Goal: Transaction & Acquisition: Book appointment/travel/reservation

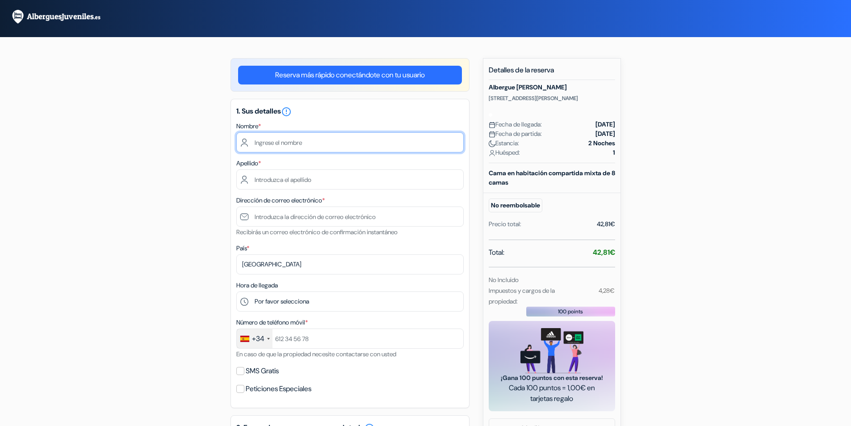
click at [280, 141] on input "text" at bounding box center [349, 142] width 227 height 20
type input "[PERSON_NAME]"
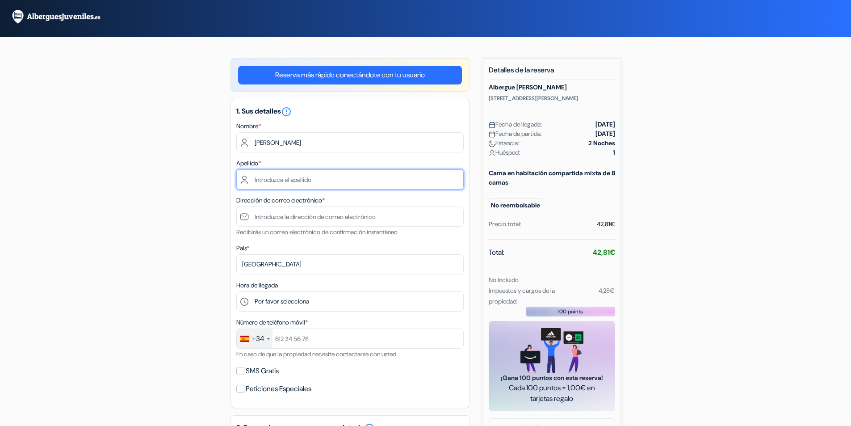
type input "[PERSON_NAME]"
type input "[EMAIL_ADDRESS][DOMAIN_NAME]"
type input "646557483"
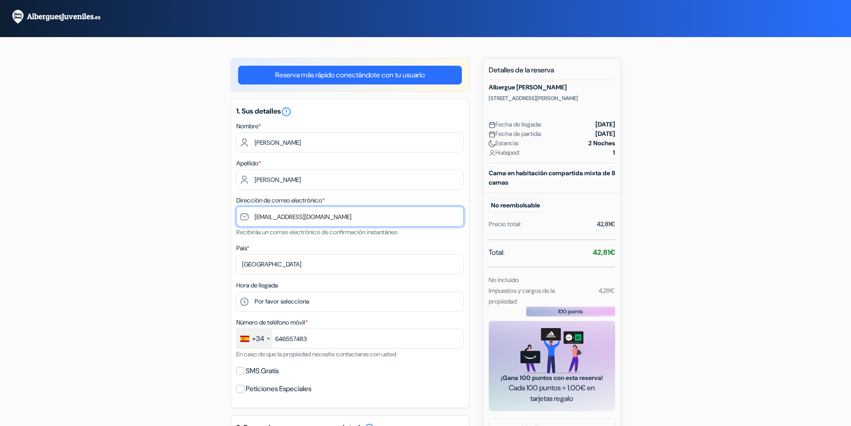
click at [299, 220] on input "[EMAIL_ADDRESS][DOMAIN_NAME]" at bounding box center [349, 216] width 227 height 20
drag, startPoint x: 297, startPoint y: 216, endPoint x: 203, endPoint y: 208, distance: 94.1
click at [209, 211] on div "add_box Albergue LATROUPE [PERSON_NAME] [STREET_ADDRESS][PERSON_NAME] Detalles …" at bounding box center [426, 389] width 590 height 662
type input "[EMAIL_ADDRESS][DOMAIN_NAME]"
click at [182, 252] on div "add_box Albergue LATROUPE [PERSON_NAME] [STREET_ADDRESS][PERSON_NAME] Detalles …" at bounding box center [426, 389] width 590 height 662
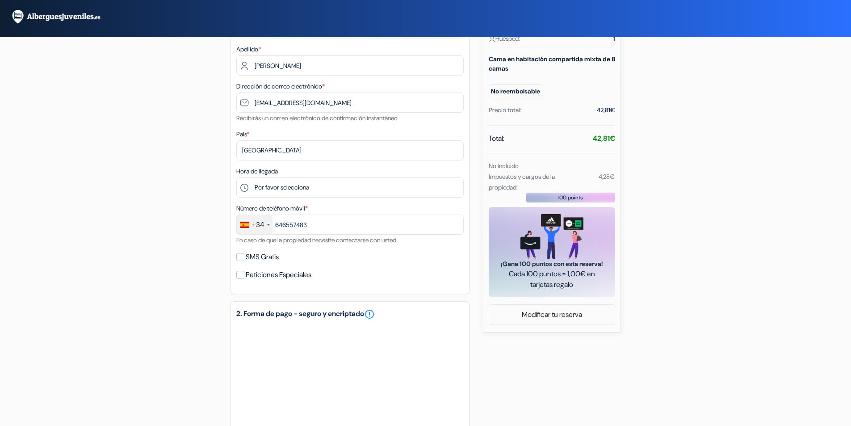
scroll to position [149, 0]
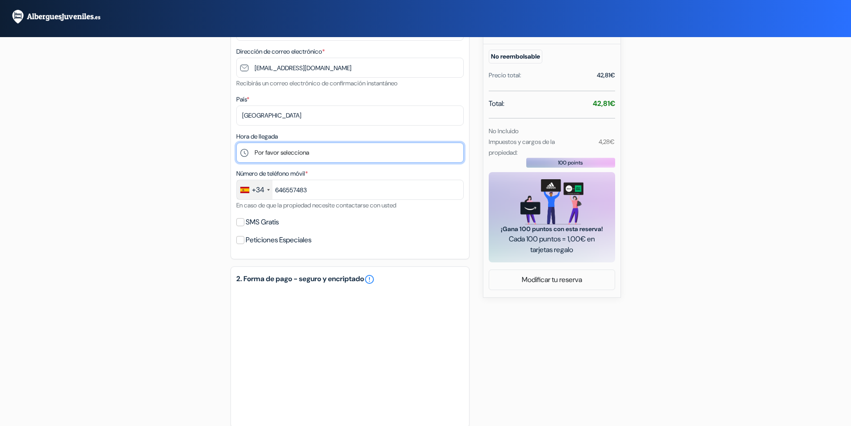
click at [283, 153] on select "Por favor selecciona 16:00 17:00 18:00 19:00 20:00 21:00 22:00 23:00 0:00" at bounding box center [349, 152] width 227 height 20
select select "16"
click at [236, 142] on select "Por favor selecciona 16:00 17:00 18:00 19:00 20:00 21:00 22:00 23:00 0:00" at bounding box center [349, 152] width 227 height 20
click at [166, 169] on div "add_box Albergue LATROUPE [PERSON_NAME] [STREET_ADDRESS][PERSON_NAME] Detalles …" at bounding box center [426, 228] width 590 height 638
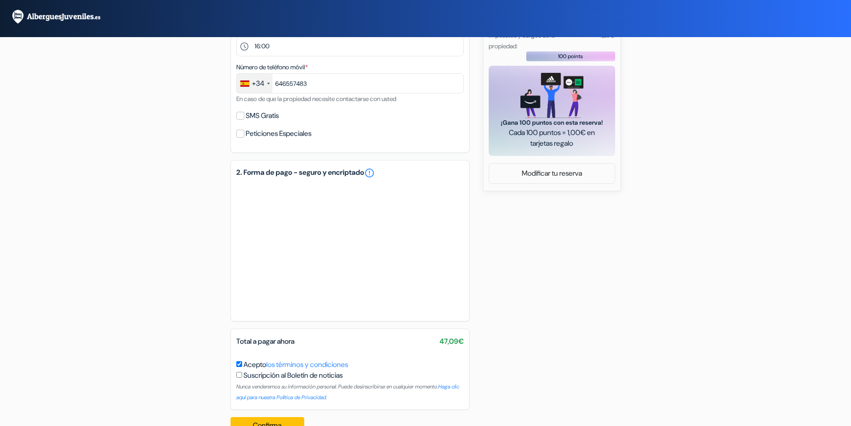
scroll to position [279, 0]
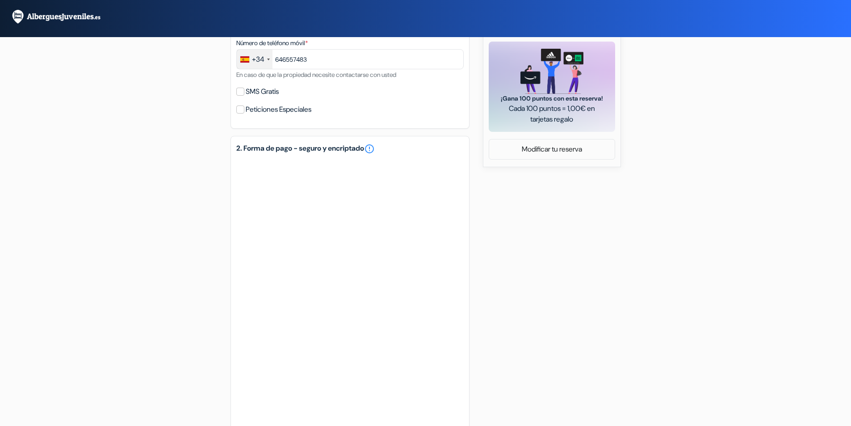
click at [153, 224] on div "add_box Albergue LATROUPE [PERSON_NAME] [STREET_ADDRESS][PERSON_NAME] Detalles …" at bounding box center [426, 167] width 590 height 776
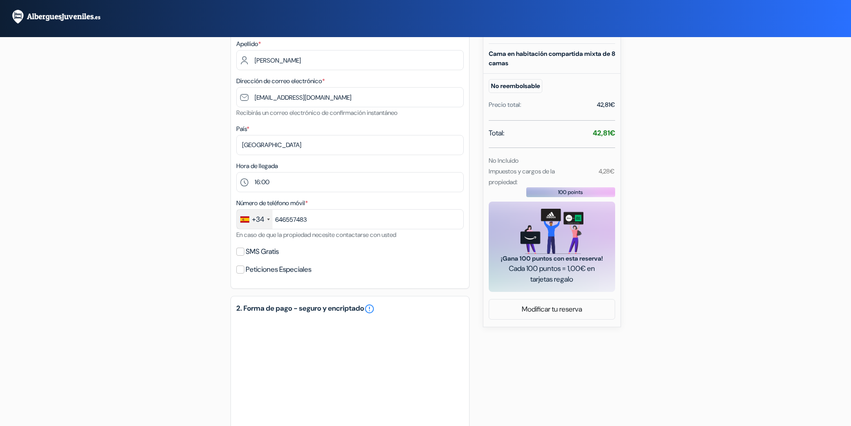
scroll to position [268, 0]
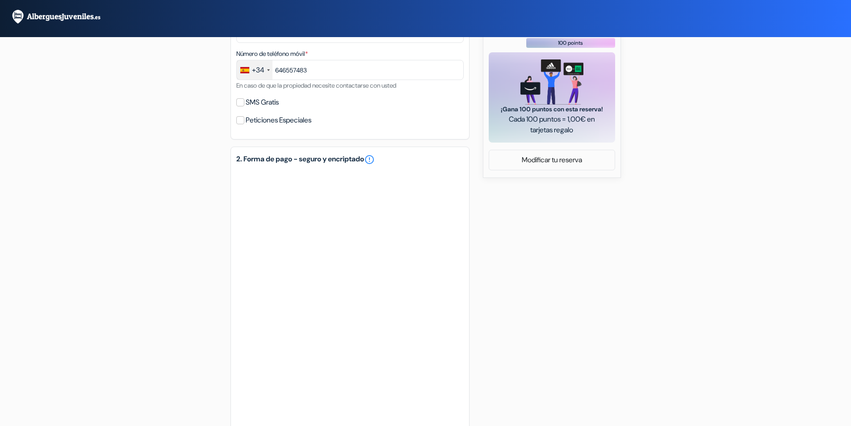
click at [185, 216] on div "add_box Albergue LATROUPE [PERSON_NAME] [STREET_ADDRESS][PERSON_NAME] Detalles …" at bounding box center [426, 178] width 590 height 776
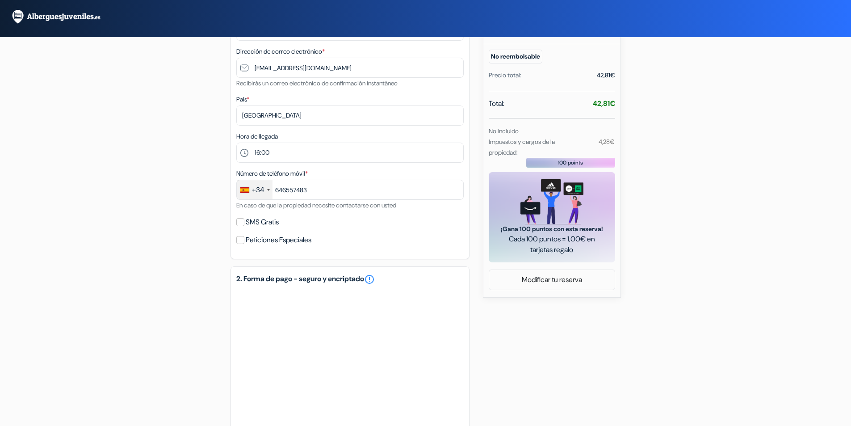
scroll to position [417, 0]
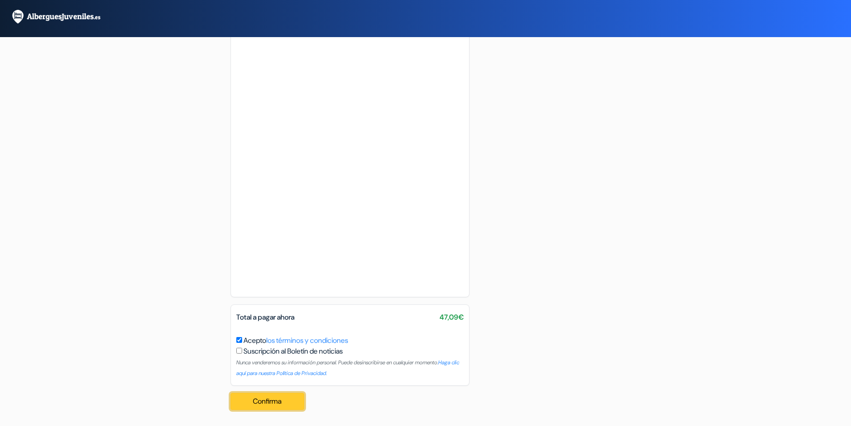
click at [269, 399] on button "Confirma Loading..." at bounding box center [267, 401] width 74 height 17
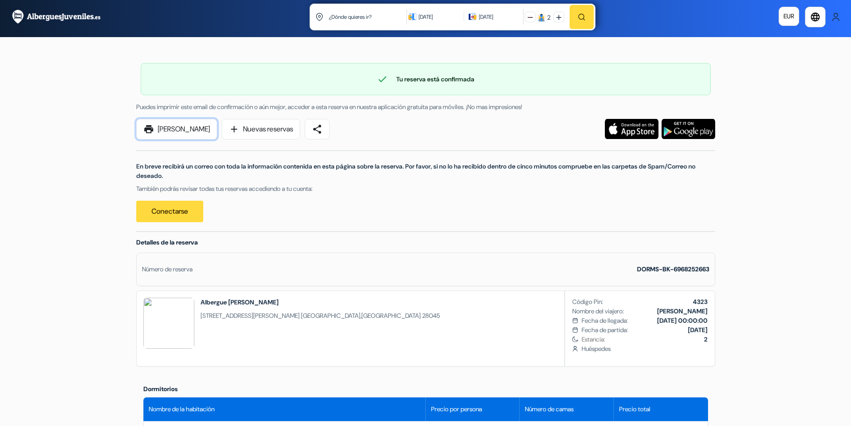
click at [169, 128] on link "print Imprimir Ahora" at bounding box center [176, 129] width 81 height 21
